Goal: Subscribe to service/newsletter

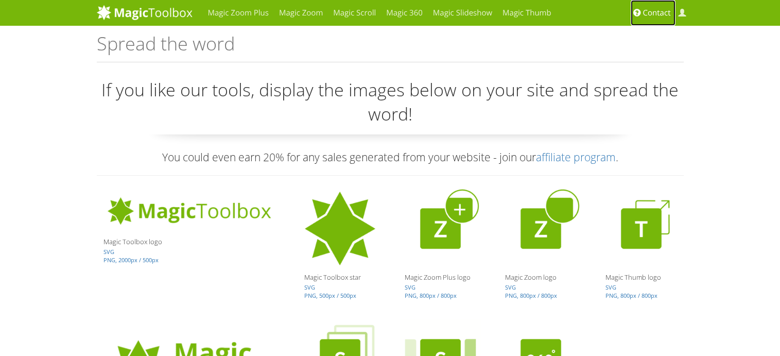
click at [655, 14] on span "Contact" at bounding box center [657, 13] width 28 height 10
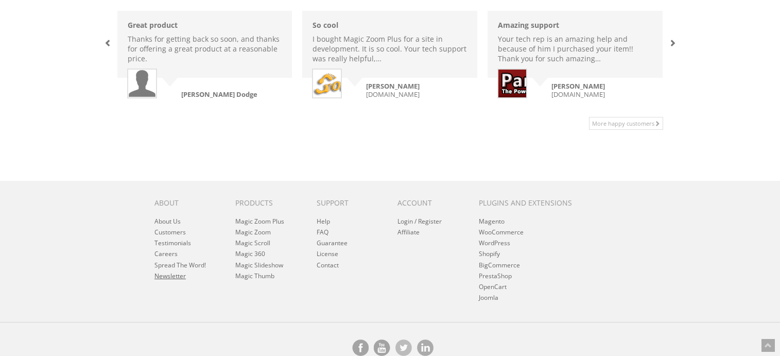
scroll to position [785, 0]
click at [166, 277] on link "Newsletter" at bounding box center [169, 273] width 31 height 9
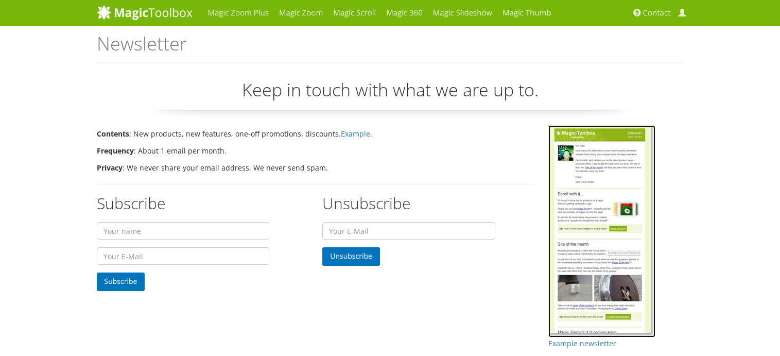
click at [594, 263] on img at bounding box center [601, 231] width 107 height 212
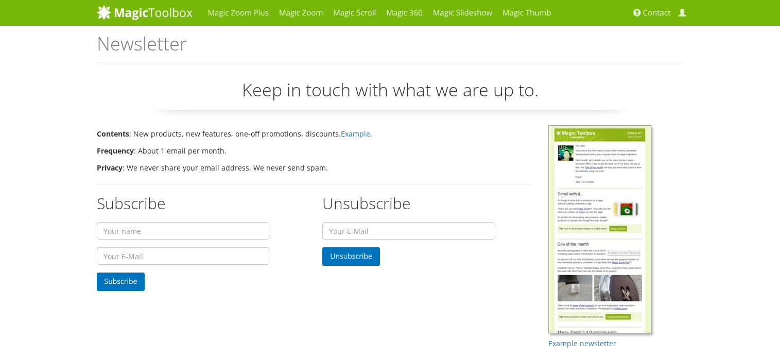
scroll to position [219, 0]
